Goal: Transaction & Acquisition: Purchase product/service

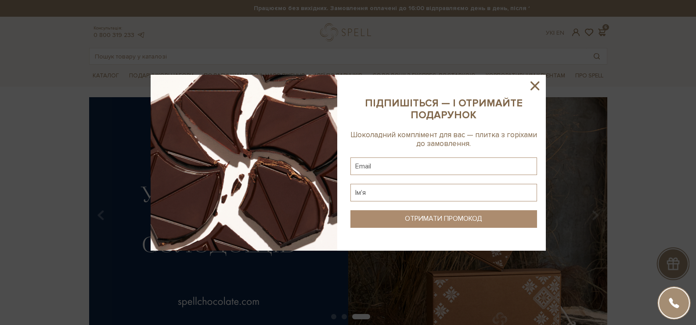
click at [533, 93] on sys-column-static at bounding box center [444, 163] width 204 height 176
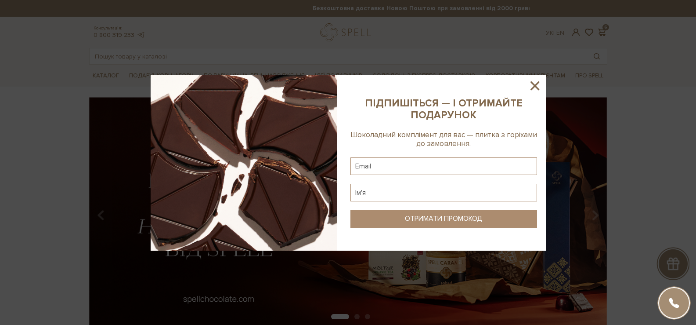
click at [534, 90] on icon at bounding box center [534, 85] width 15 height 15
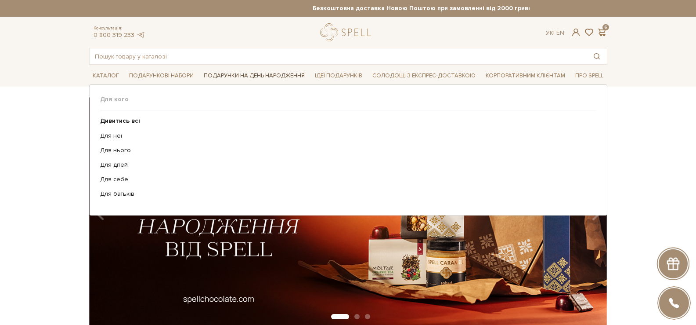
click at [253, 73] on span "Подарунки на День народження" at bounding box center [254, 76] width 108 height 14
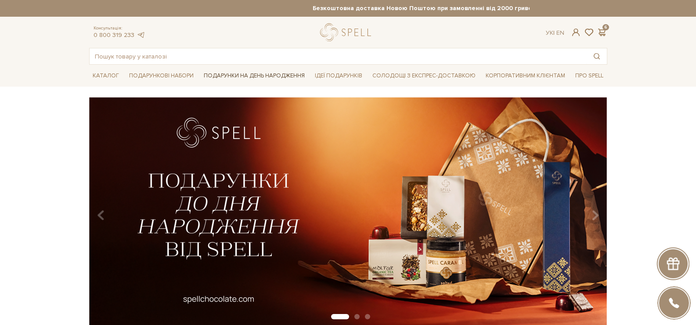
click at [253, 73] on span "Подарунки на День народження" at bounding box center [254, 76] width 108 height 14
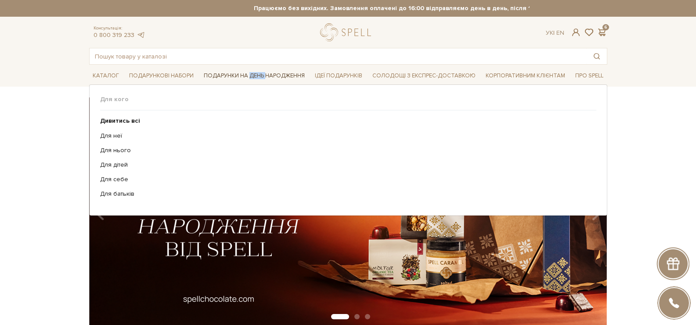
click at [253, 73] on span "Подарунки на День народження" at bounding box center [254, 76] width 108 height 14
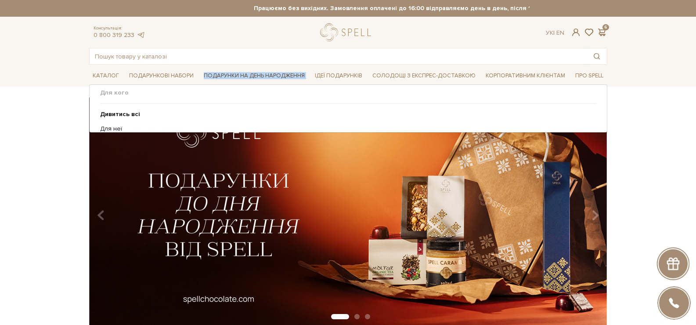
click at [253, 73] on span "Подарунки на День народження" at bounding box center [254, 76] width 108 height 14
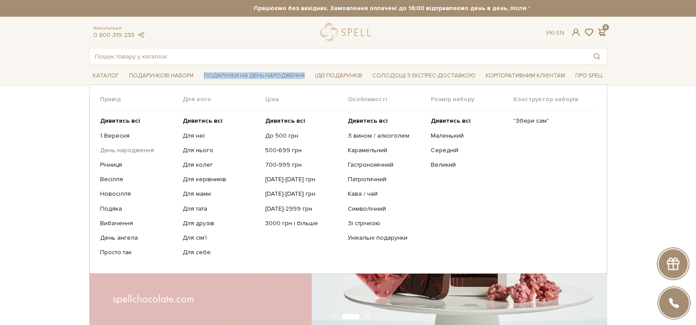
click at [124, 152] on link "День народження" at bounding box center [138, 150] width 76 height 8
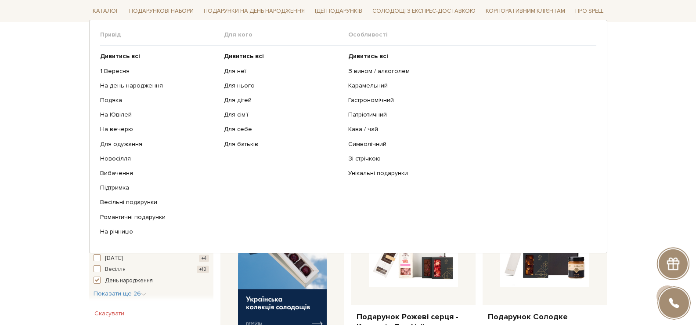
scroll to position [176, 0]
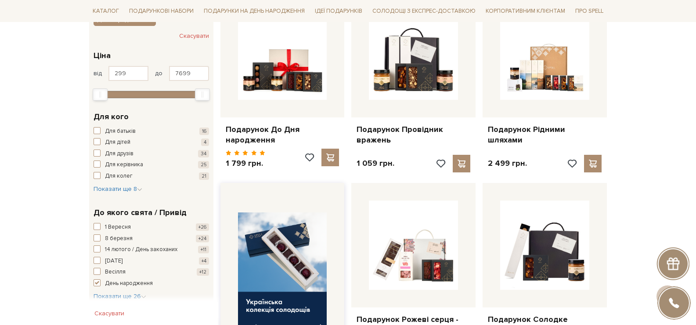
click at [281, 288] on img at bounding box center [282, 273] width 89 height 123
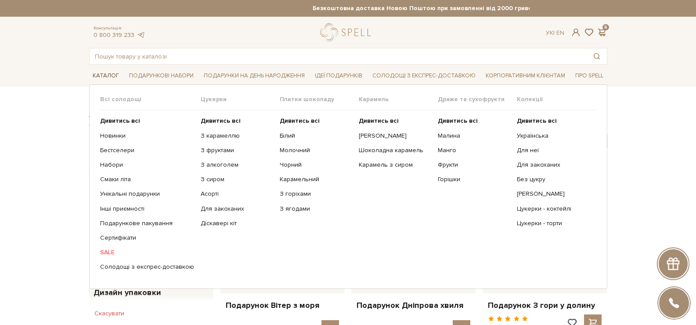
click at [105, 78] on span "Каталог" at bounding box center [105, 76] width 33 height 14
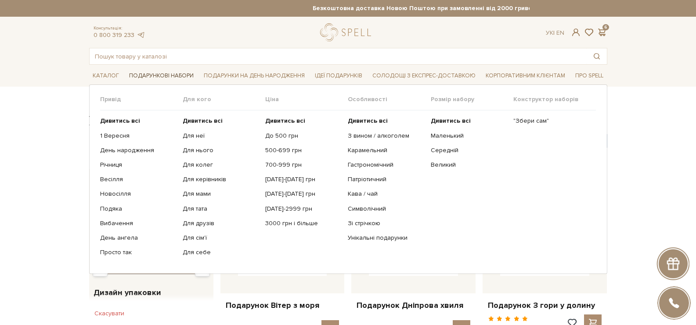
click at [141, 73] on span "Подарункові набори" at bounding box center [162, 76] width 72 height 14
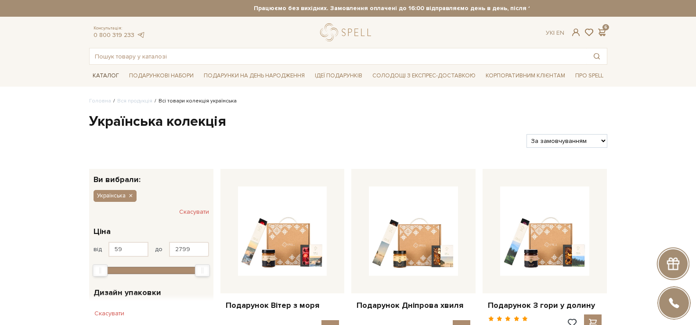
click at [102, 74] on span "Каталог" at bounding box center [105, 76] width 33 height 14
click at [162, 76] on span "Подарункові набори" at bounding box center [162, 76] width 72 height 14
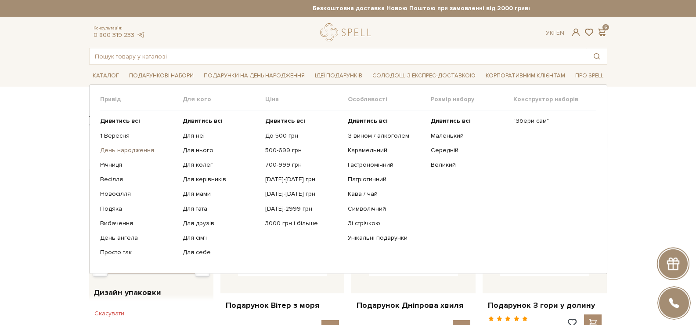
click at [136, 149] on link "День народження" at bounding box center [138, 150] width 76 height 8
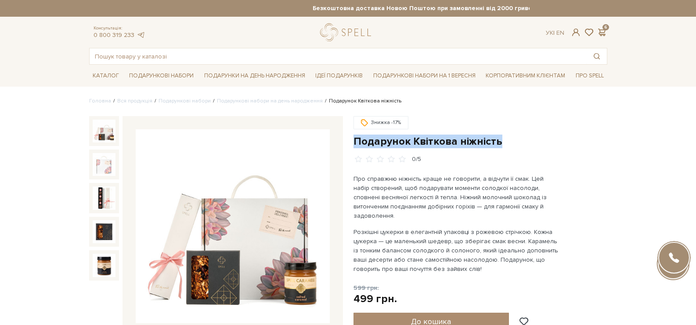
drag, startPoint x: 469, startPoint y: 135, endPoint x: 356, endPoint y: 138, distance: 113.4
click at [356, 138] on h1 "Подарунок Квіткова ніжність" at bounding box center [481, 141] width 254 height 14
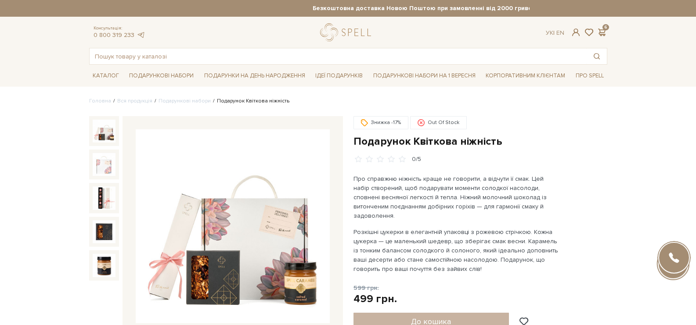
scroll to position [220, 0]
